Goal: Transaction & Acquisition: Purchase product/service

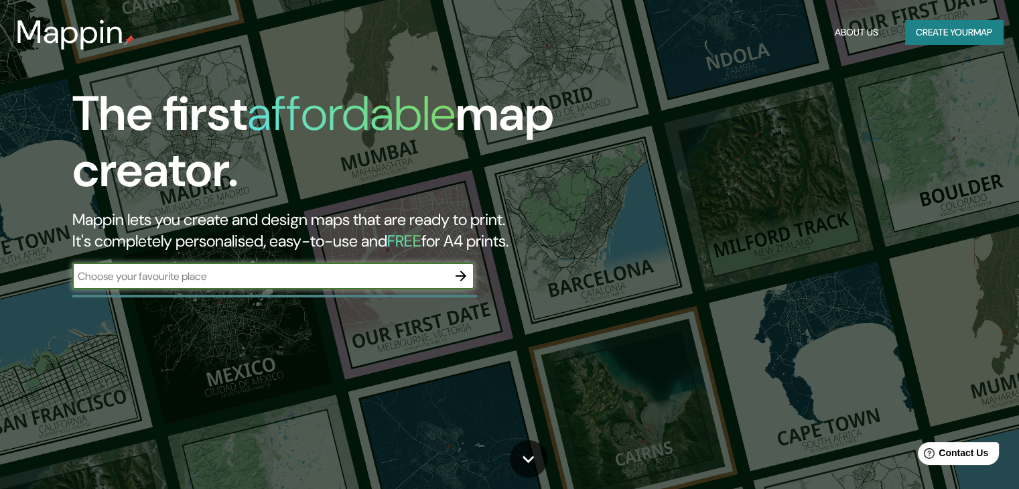
click at [354, 277] on input "text" at bounding box center [259, 276] width 375 height 15
type input "[GEOGRAPHIC_DATA]"
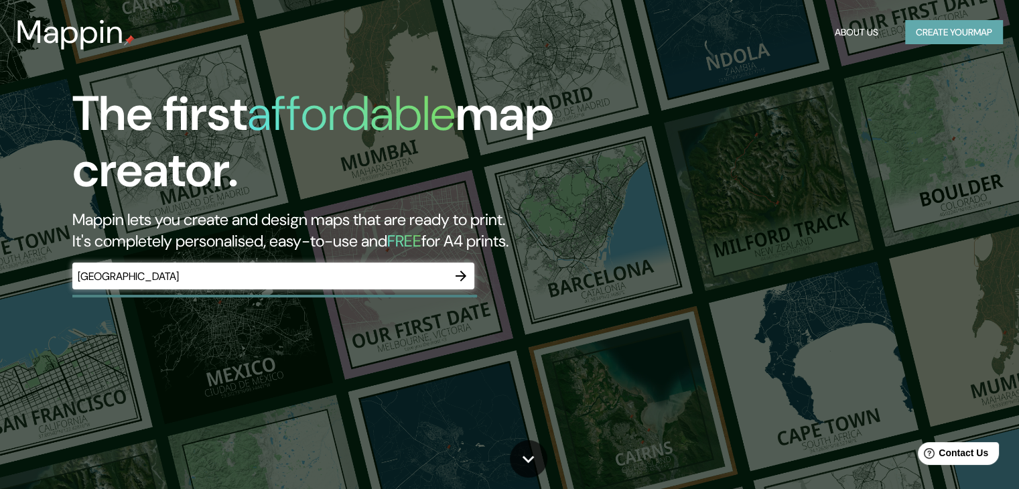
click at [946, 30] on button "Create your map" at bounding box center [954, 32] width 98 height 25
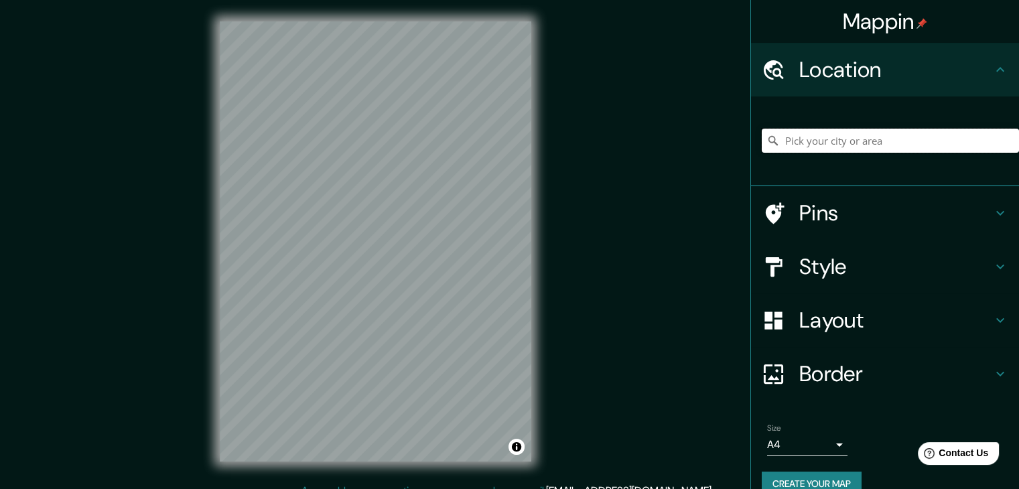
click at [814, 135] on input "Pick your city or area" at bounding box center [889, 141] width 257 height 24
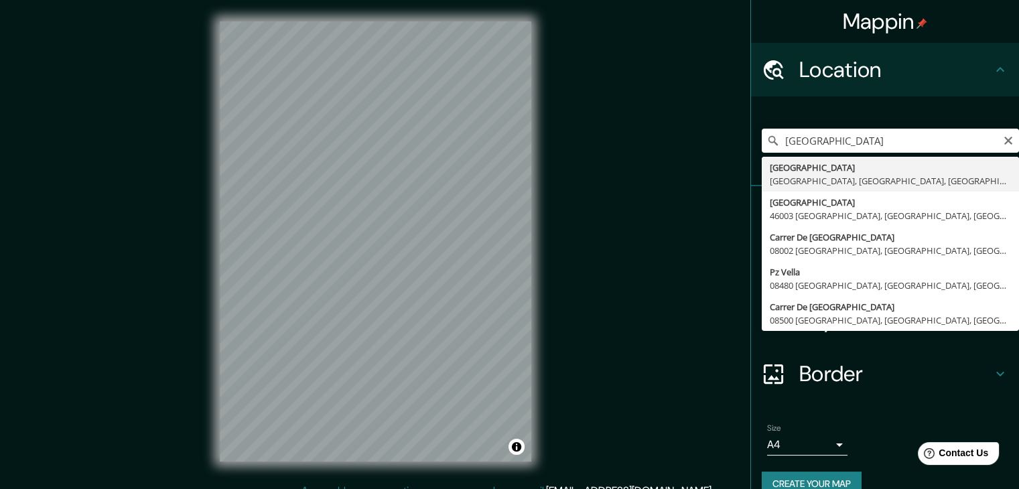
type input "[GEOGRAPHIC_DATA], [GEOGRAPHIC_DATA], [GEOGRAPHIC_DATA], [GEOGRAPHIC_DATA]"
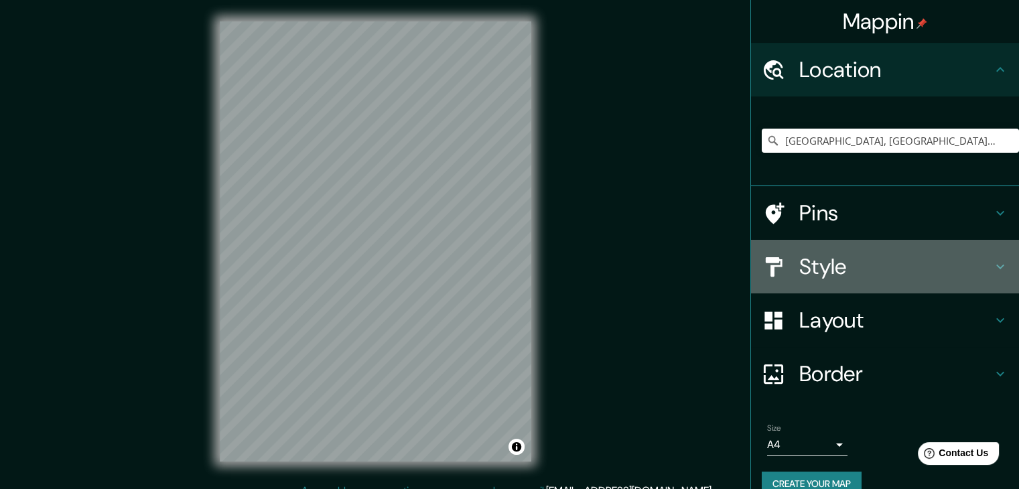
click at [992, 262] on icon at bounding box center [1000, 266] width 16 height 16
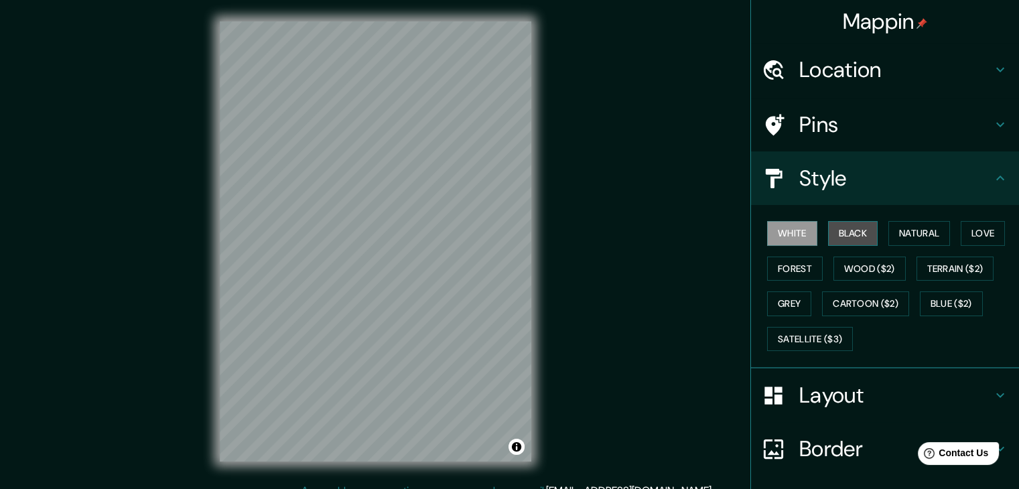
click at [852, 234] on button "Black" at bounding box center [853, 233] width 50 height 25
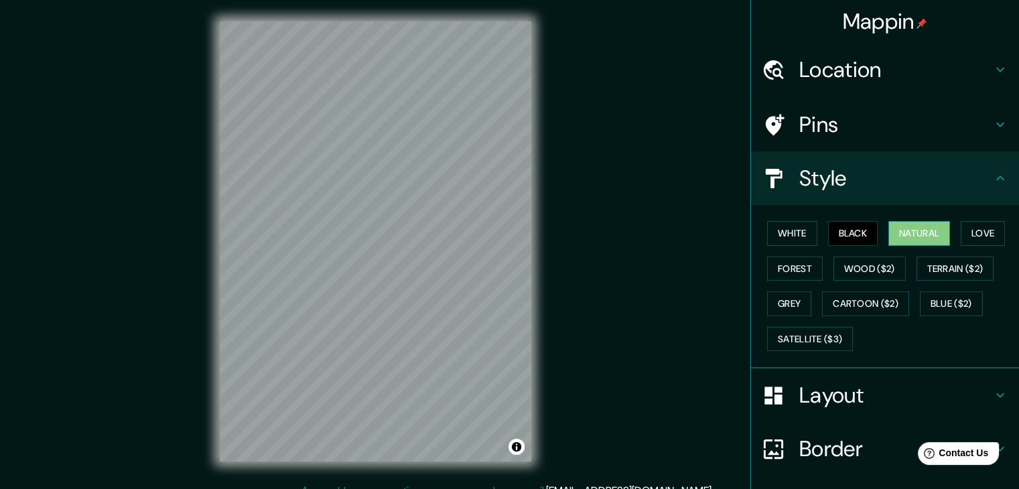
click at [902, 234] on button "Natural" at bounding box center [919, 233] width 62 height 25
click at [979, 236] on button "Love" at bounding box center [982, 233] width 44 height 25
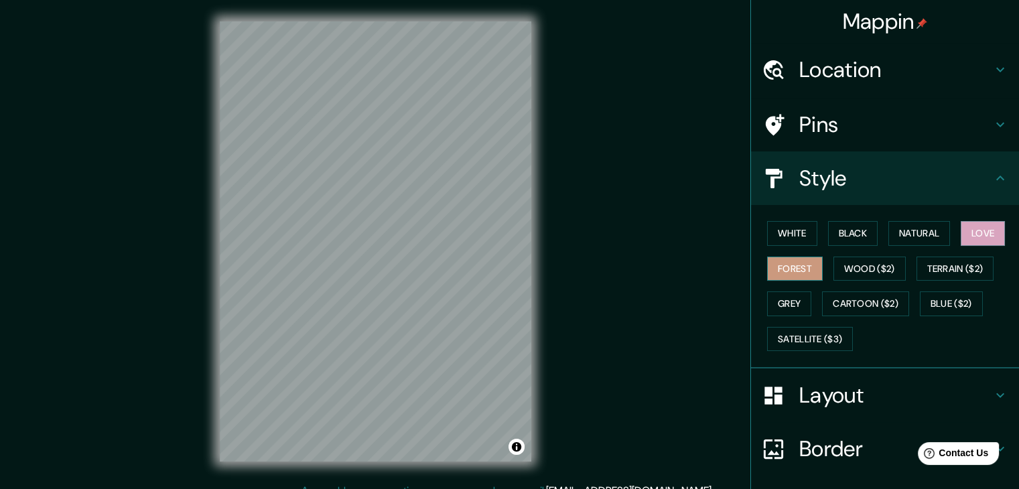
click at [782, 264] on button "Forest" at bounding box center [795, 268] width 56 height 25
click at [779, 297] on button "Grey" at bounding box center [789, 303] width 44 height 25
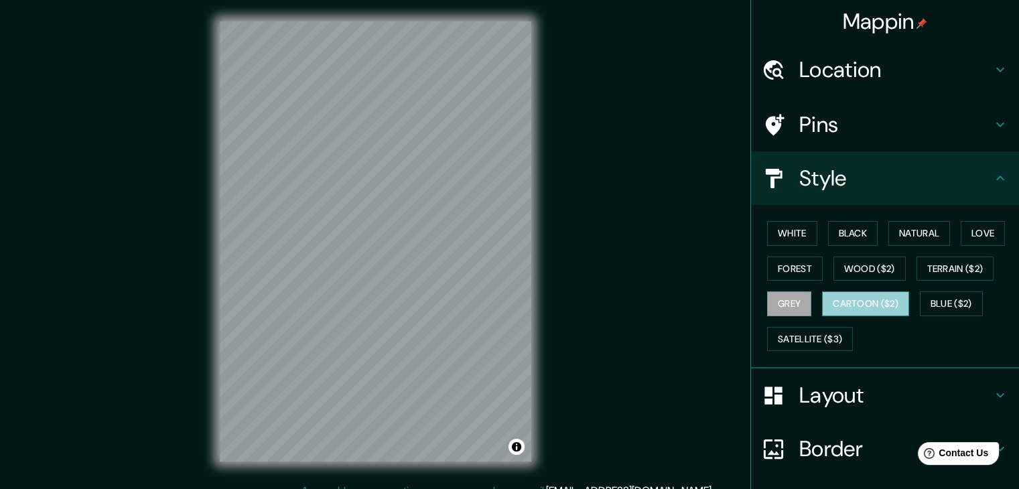
click at [885, 309] on button "Cartoon ($2)" at bounding box center [865, 303] width 87 height 25
click at [938, 305] on button "Blue ($2)" at bounding box center [950, 303] width 63 height 25
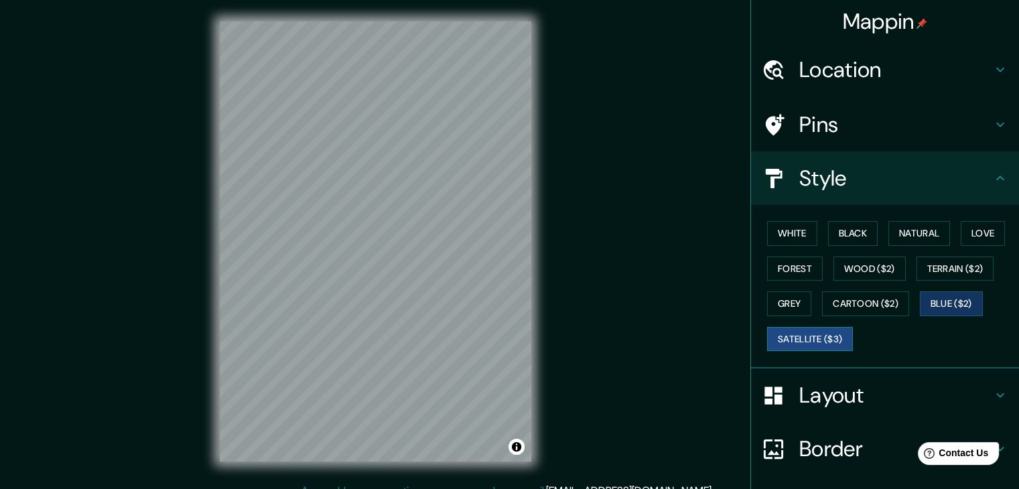
click at [800, 344] on button "Satellite ($3)" at bounding box center [810, 339] width 86 height 25
click at [849, 234] on button "Black" at bounding box center [853, 233] width 50 height 25
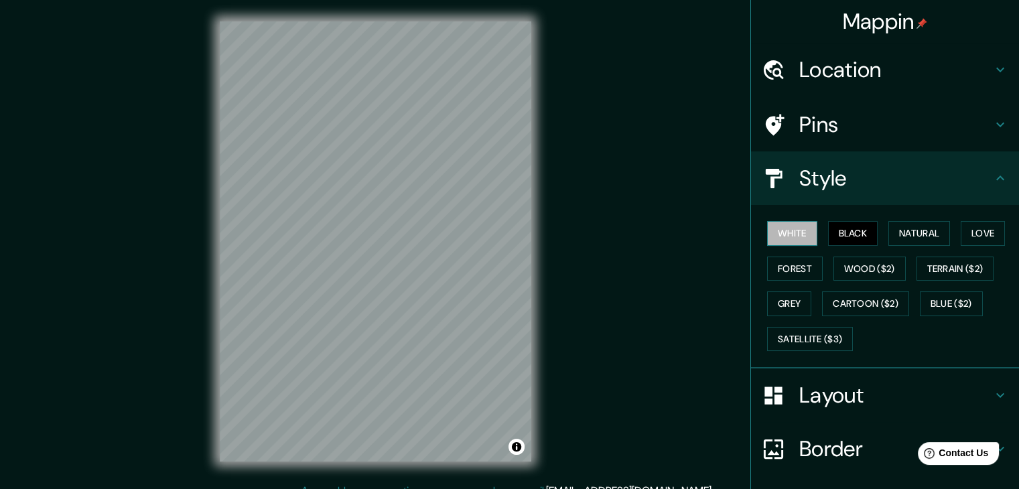
click at [776, 231] on button "White" at bounding box center [792, 233] width 50 height 25
click at [970, 236] on button "Love" at bounding box center [982, 233] width 44 height 25
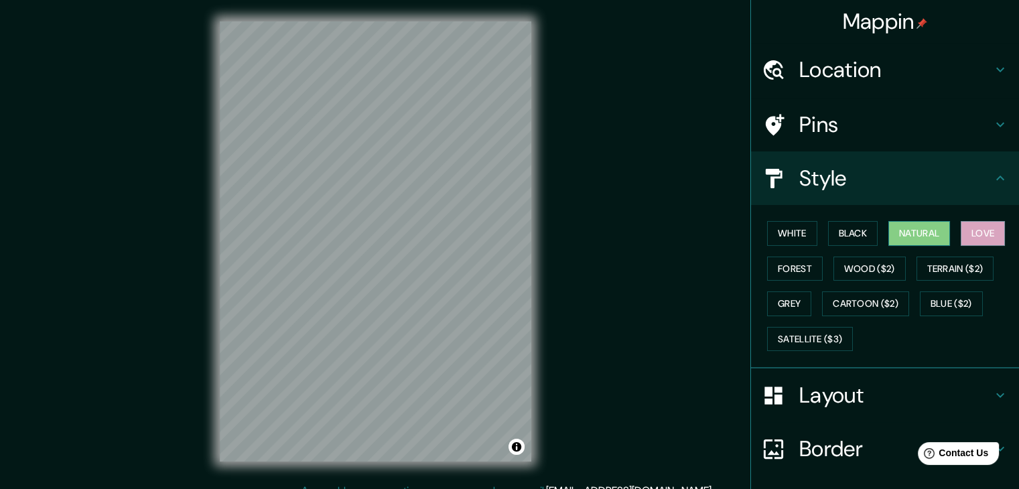
click at [916, 234] on button "Natural" at bounding box center [919, 233] width 62 height 25
click at [992, 64] on icon at bounding box center [1000, 70] width 16 height 16
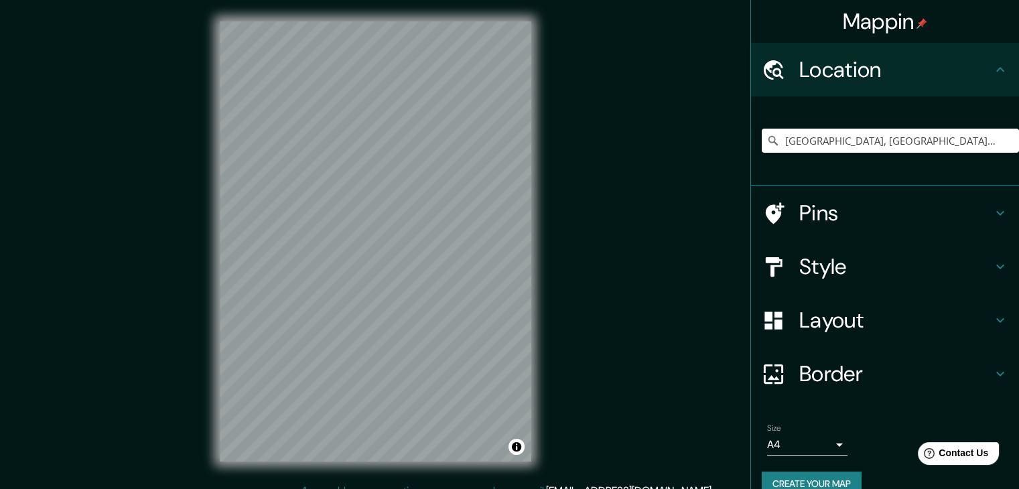
click at [992, 372] on icon at bounding box center [1000, 374] width 16 height 16
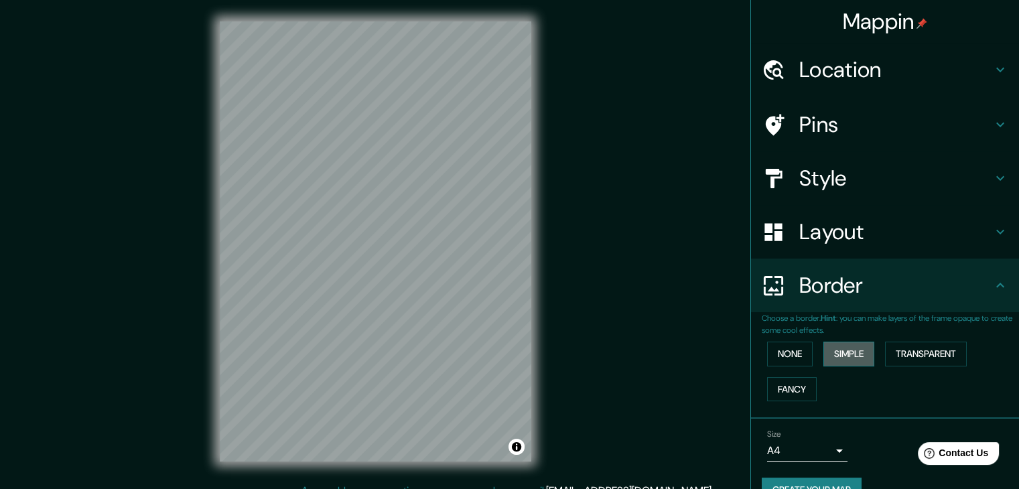
click at [848, 349] on button "Simple" at bounding box center [848, 354] width 51 height 25
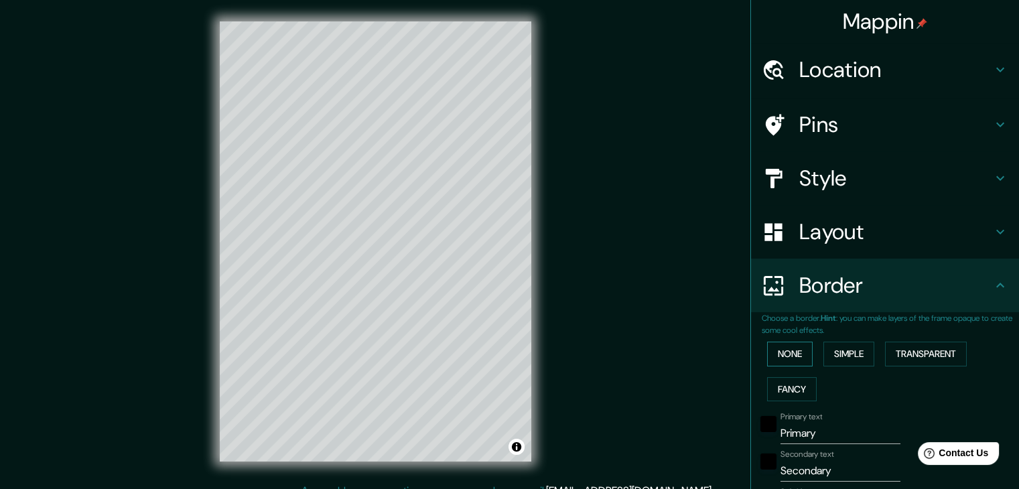
click at [789, 349] on button "None" at bounding box center [790, 354] width 46 height 25
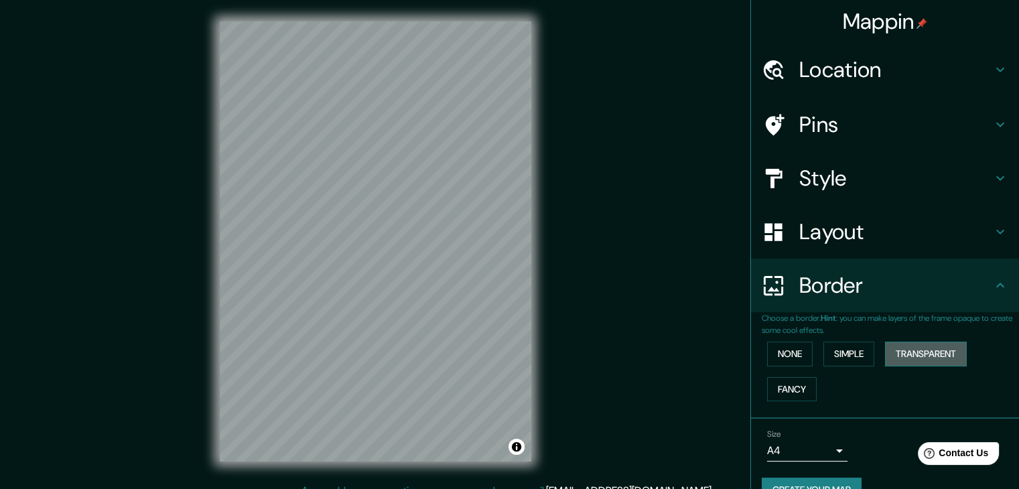
click at [929, 348] on button "Transparent" at bounding box center [926, 354] width 82 height 25
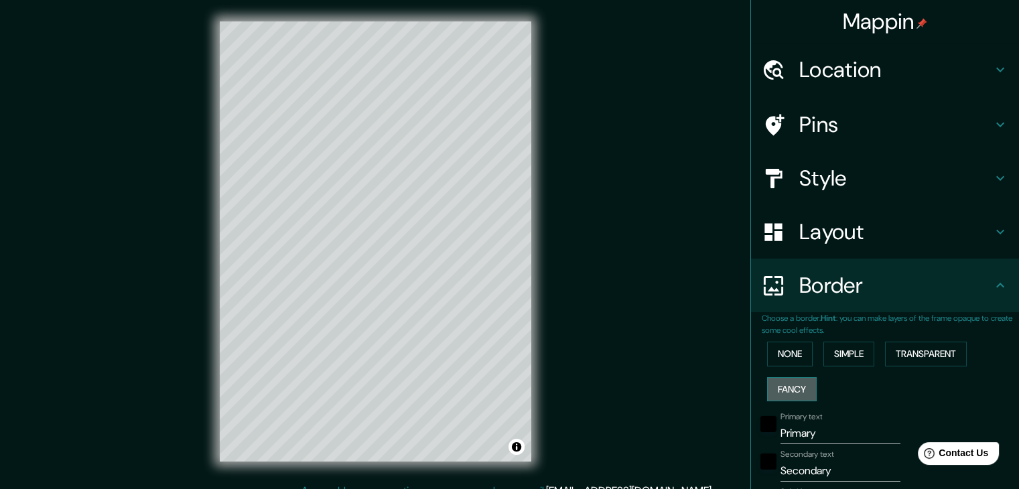
click at [797, 387] on button "Fancy" at bounding box center [792, 389] width 50 height 25
click at [793, 350] on button "None" at bounding box center [790, 354] width 46 height 25
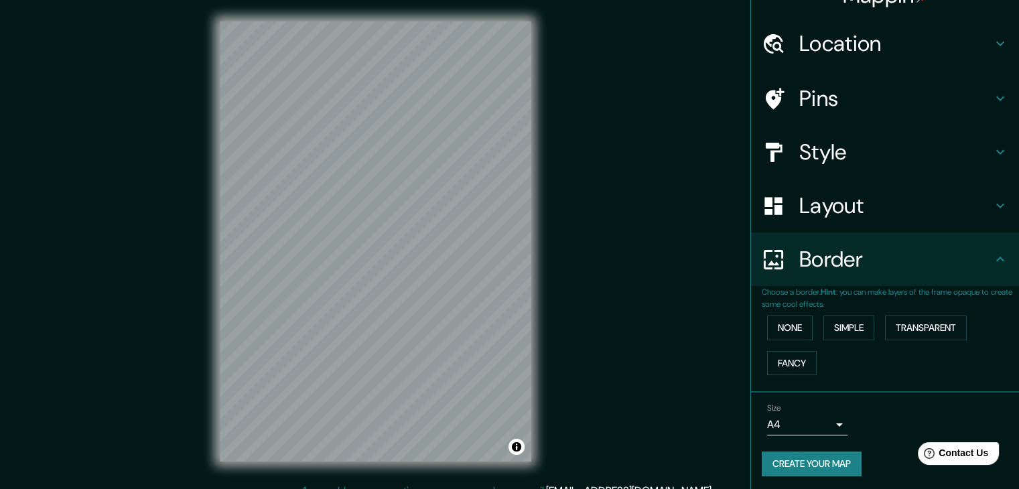
scroll to position [28, 0]
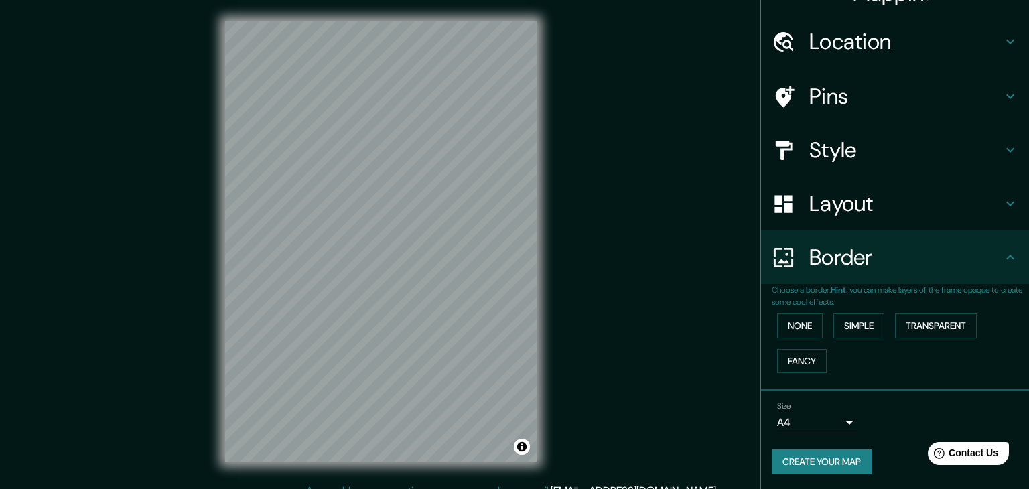
click at [826, 419] on body "Mappin Location [GEOGRAPHIC_DATA], [GEOGRAPHIC_DATA], [GEOGRAPHIC_DATA], [GEOGR…" at bounding box center [514, 244] width 1029 height 489
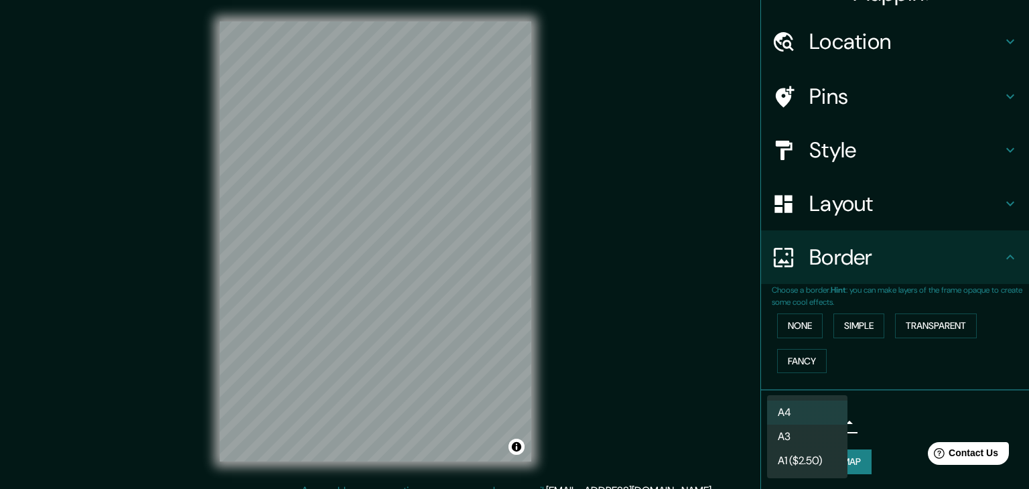
click at [822, 433] on li "A3" at bounding box center [807, 437] width 80 height 24
type input "a4"
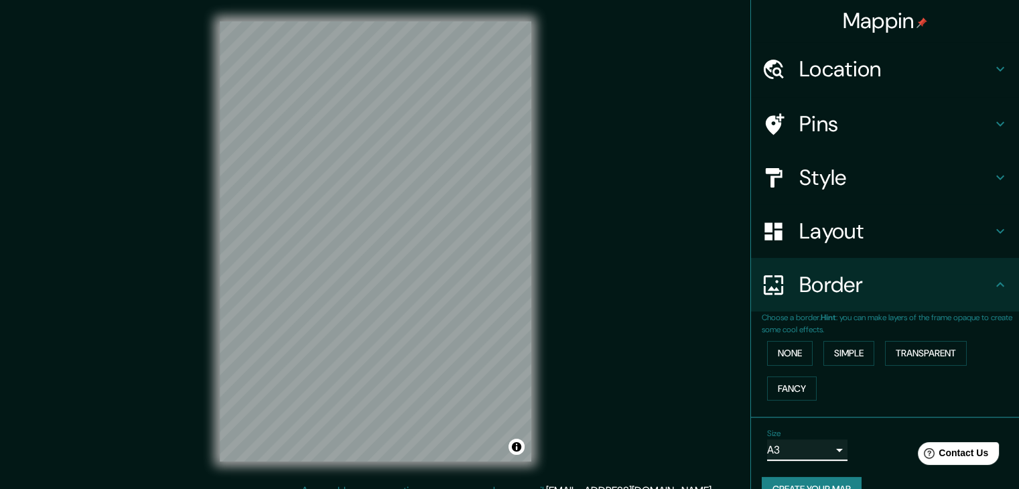
scroll to position [0, 0]
click at [900, 127] on h4 "Pins" at bounding box center [895, 124] width 193 height 27
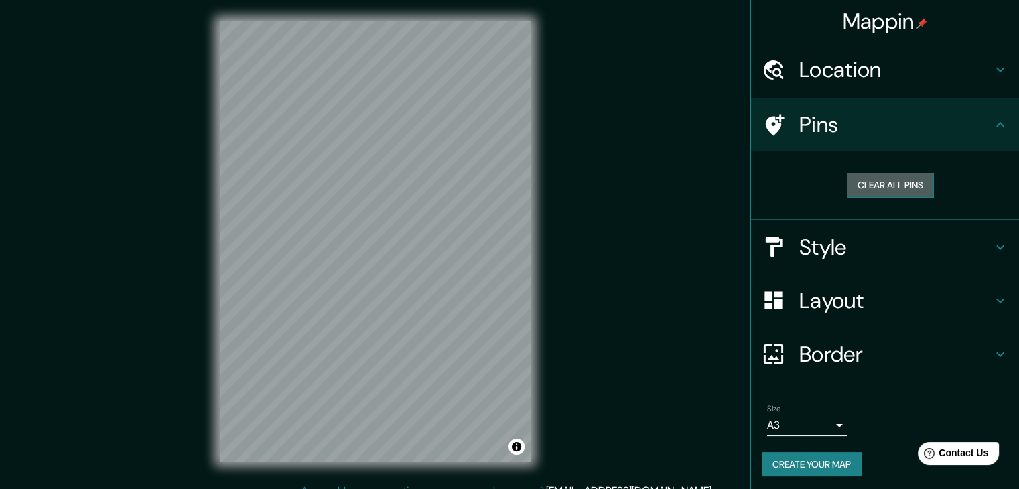
click at [893, 188] on button "Clear all pins" at bounding box center [889, 185] width 87 height 25
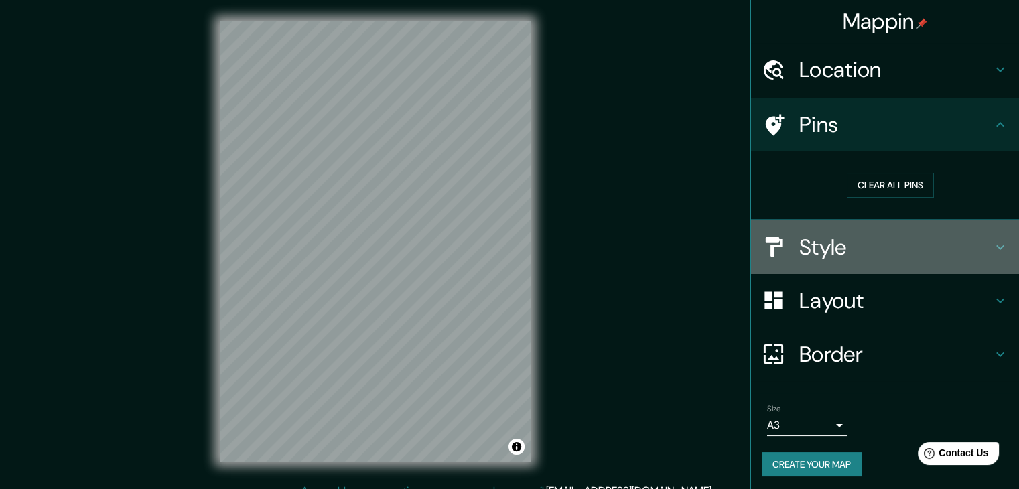
click at [956, 252] on h4 "Style" at bounding box center [895, 247] width 193 height 27
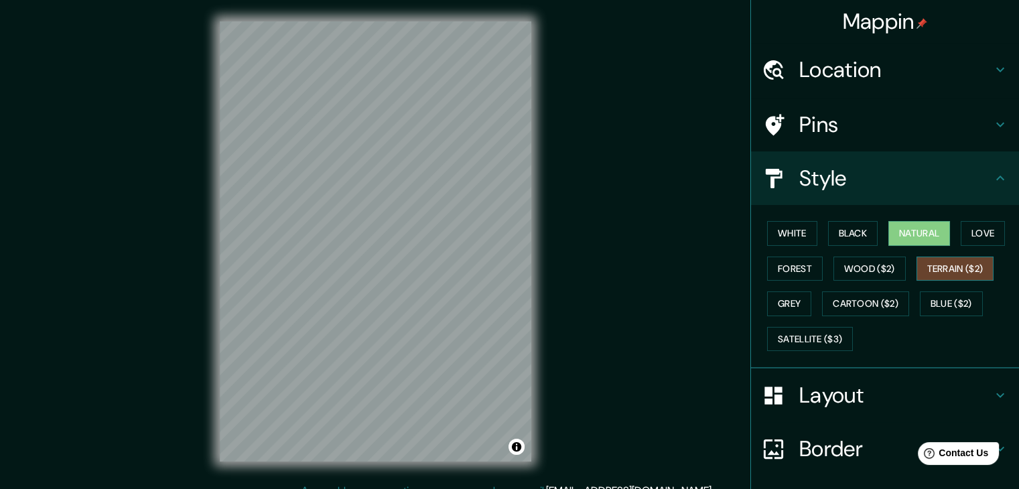
click at [971, 269] on button "Terrain ($2)" at bounding box center [955, 268] width 78 height 25
click at [964, 231] on button "Love" at bounding box center [982, 233] width 44 height 25
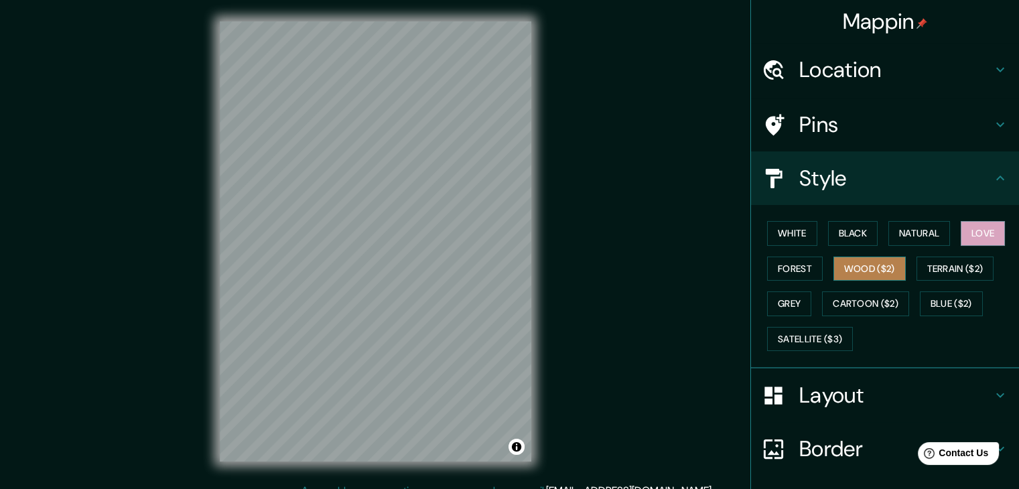
click at [872, 268] on button "Wood ($2)" at bounding box center [869, 268] width 72 height 25
click at [859, 231] on button "Black" at bounding box center [853, 233] width 50 height 25
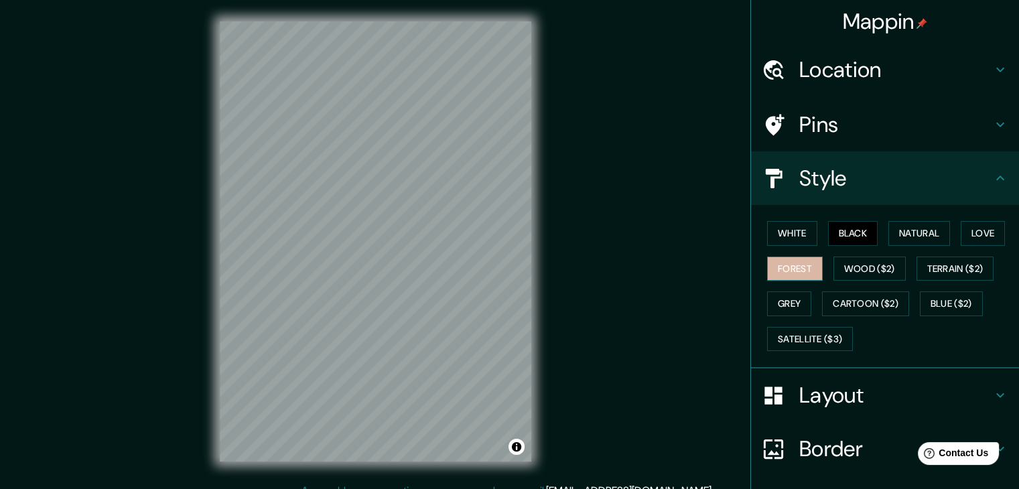
click at [798, 262] on button "Forest" at bounding box center [795, 268] width 56 height 25
click at [796, 236] on button "White" at bounding box center [792, 233] width 50 height 25
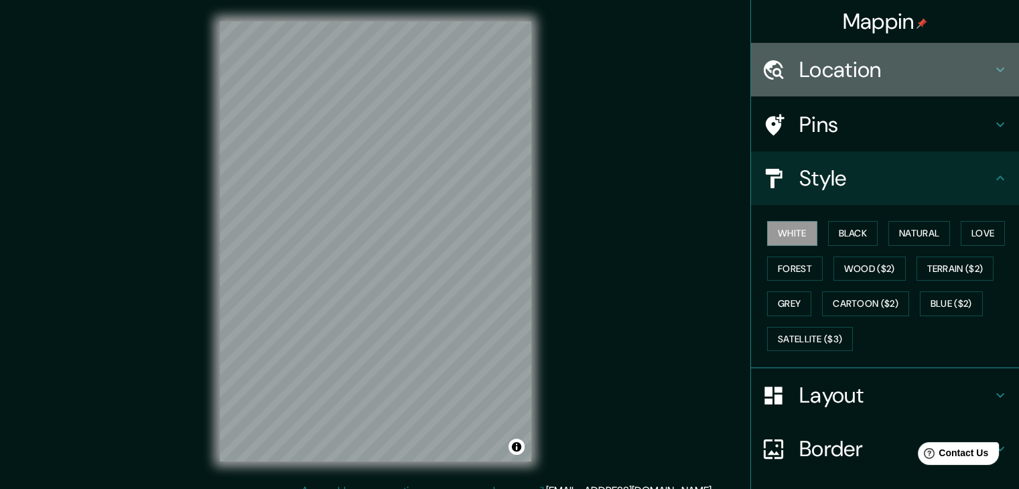
click at [969, 68] on h4 "Location" at bounding box center [895, 69] width 193 height 27
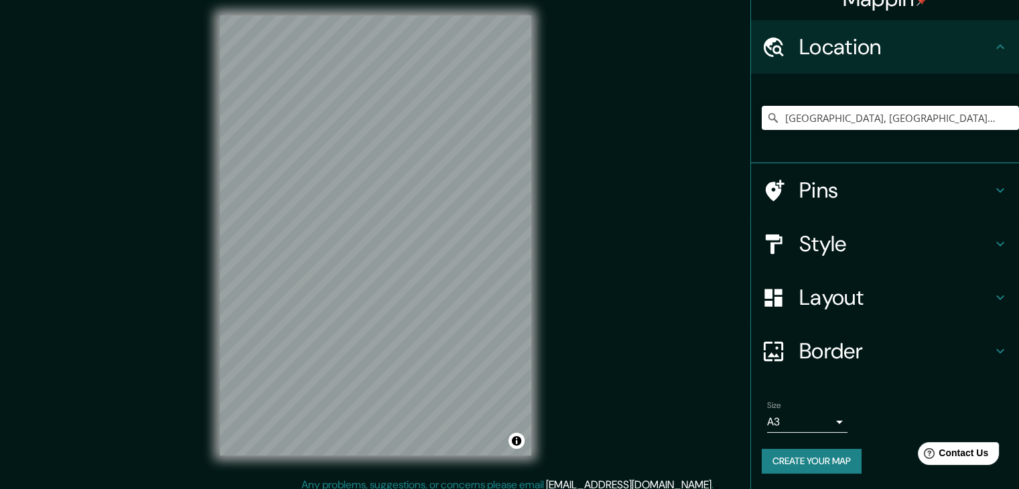
scroll to position [15, 0]
